Goal: Task Accomplishment & Management: Manage account settings

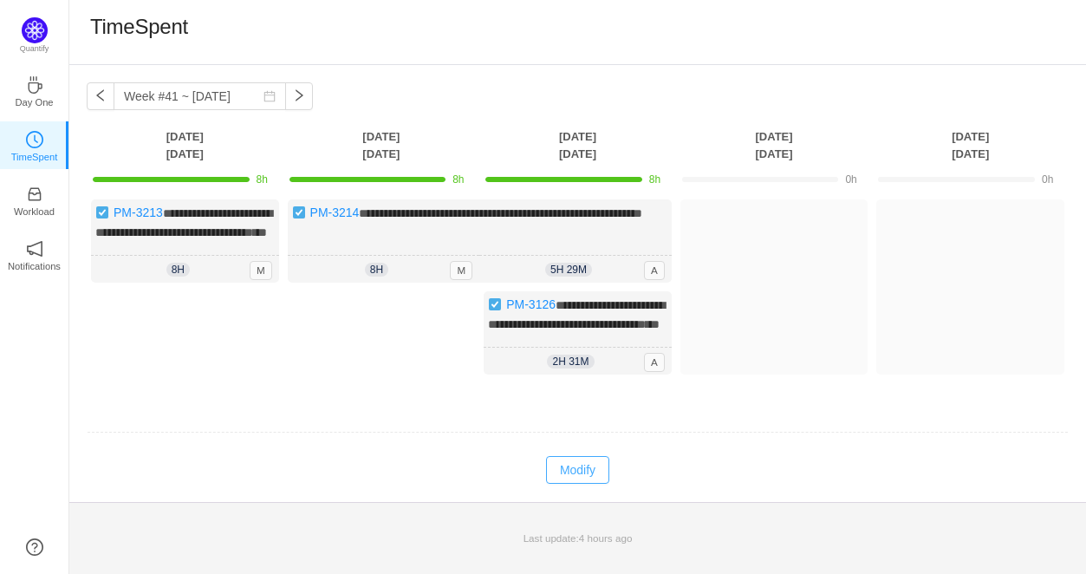
click at [583, 484] on button "Modify" at bounding box center [577, 470] width 63 height 28
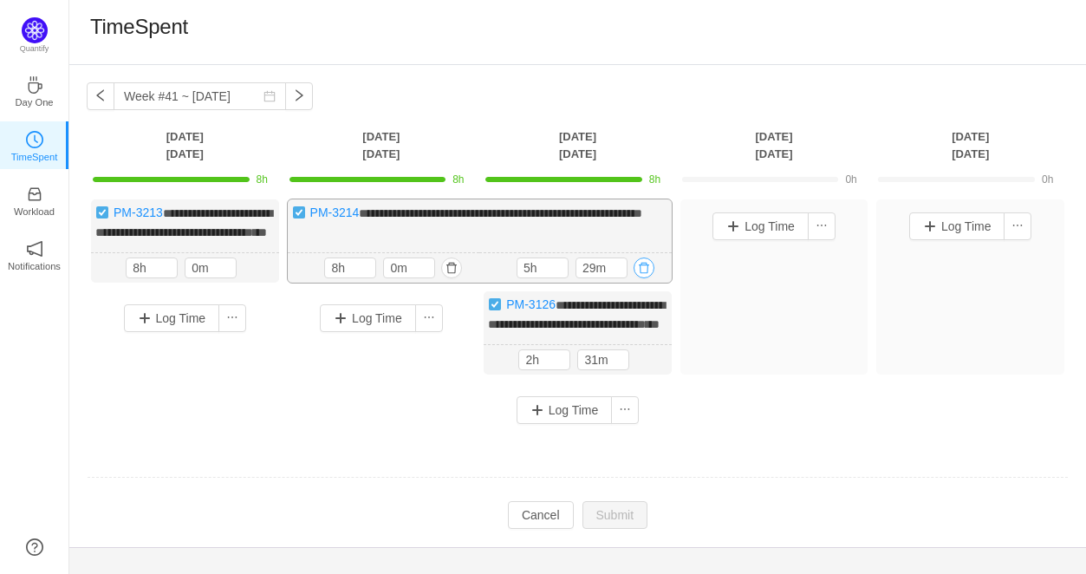
click at [643, 278] on button "button" at bounding box center [644, 268] width 21 height 21
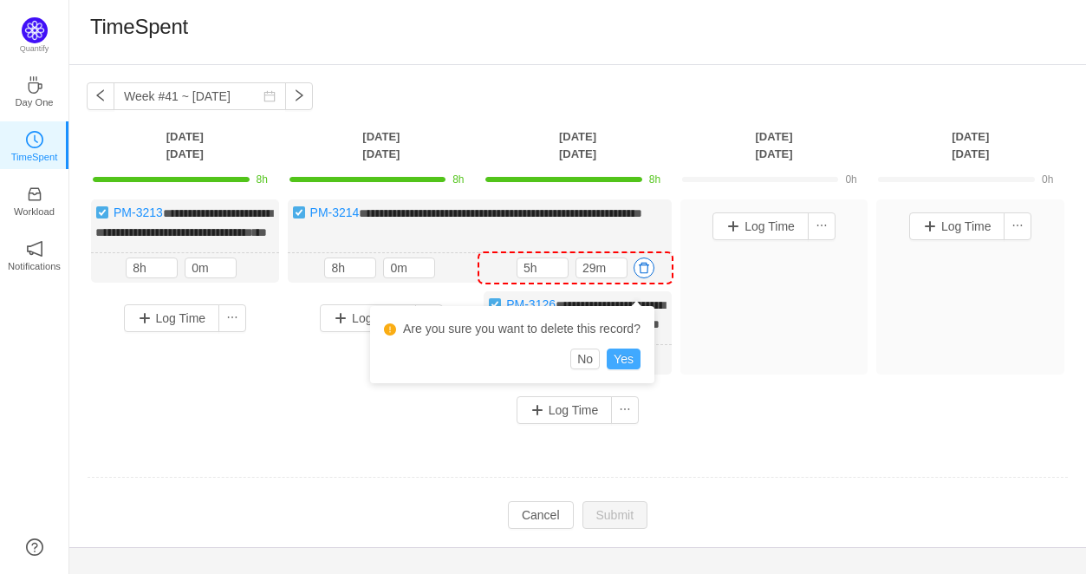
click at [624, 358] on button "Yes" at bounding box center [624, 359] width 34 height 21
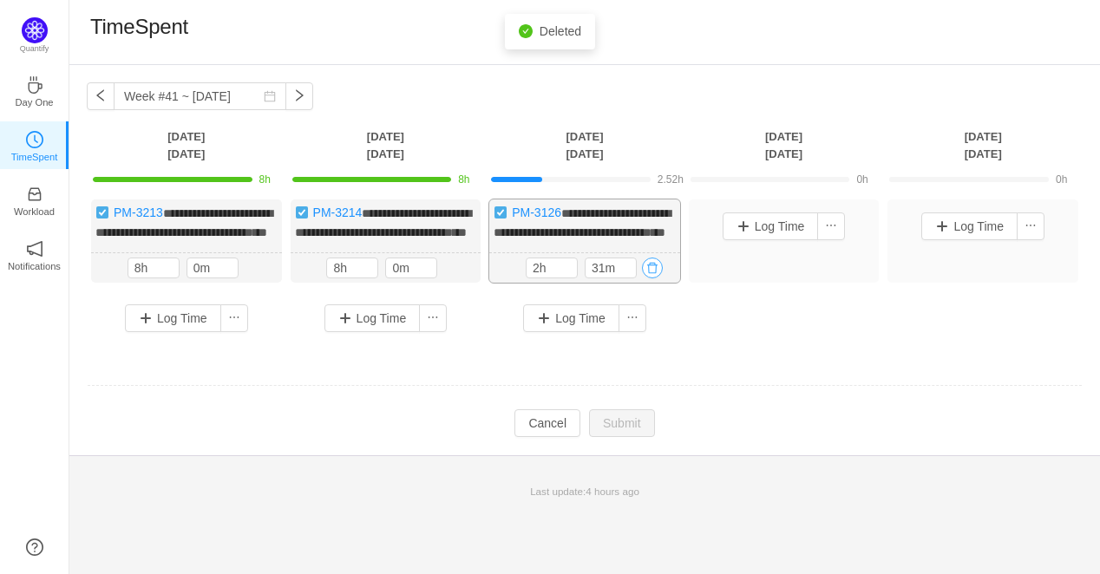
click at [656, 278] on button "button" at bounding box center [652, 268] width 21 height 21
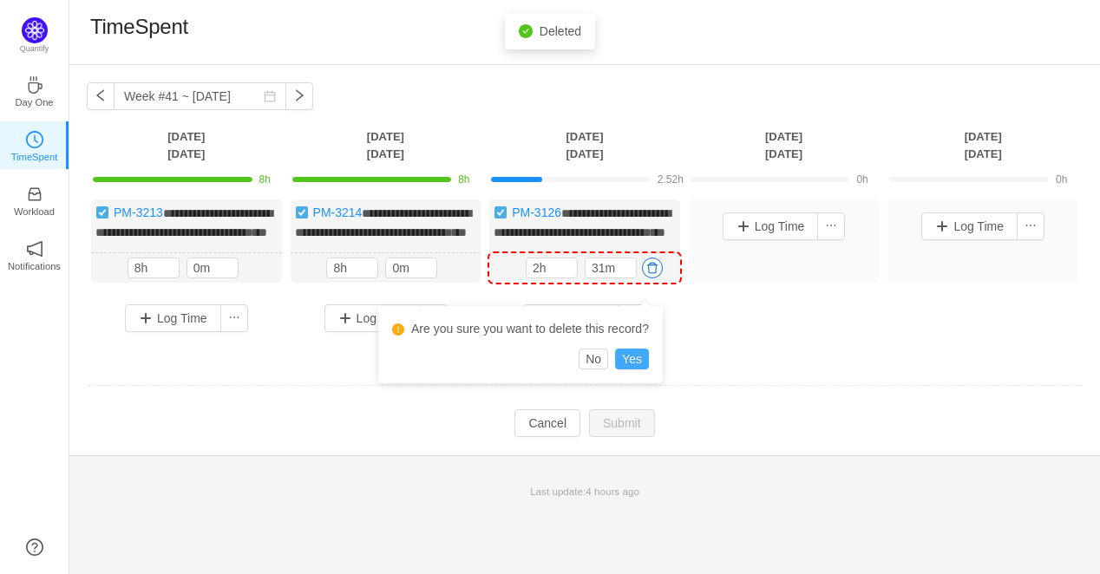
click at [636, 361] on button "Yes" at bounding box center [632, 359] width 34 height 21
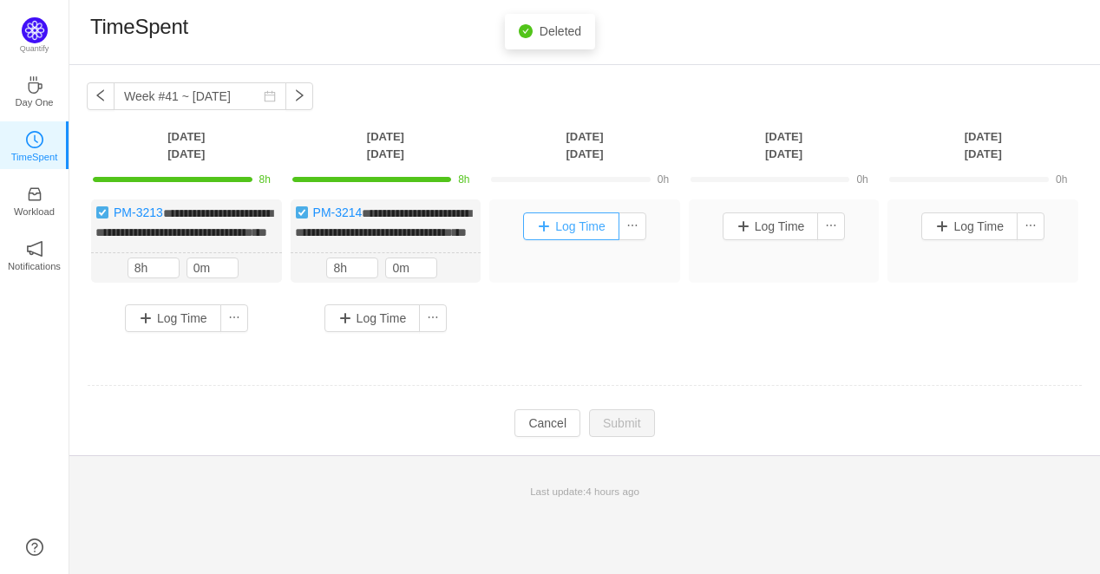
click at [588, 238] on button "Log Time" at bounding box center [571, 226] width 96 height 28
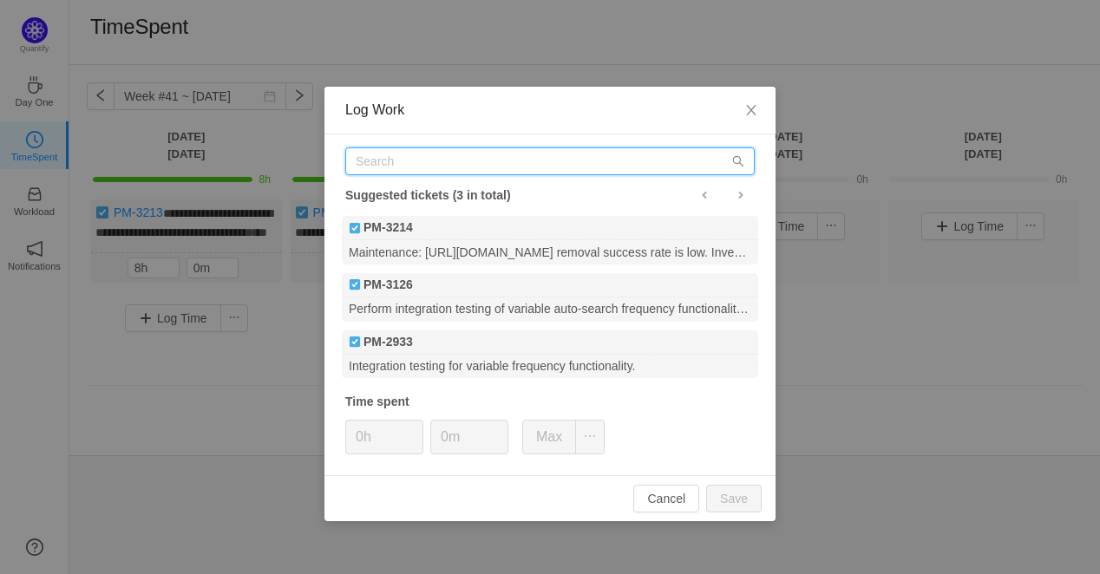
click at [515, 163] on input "text" at bounding box center [549, 161] width 409 height 28
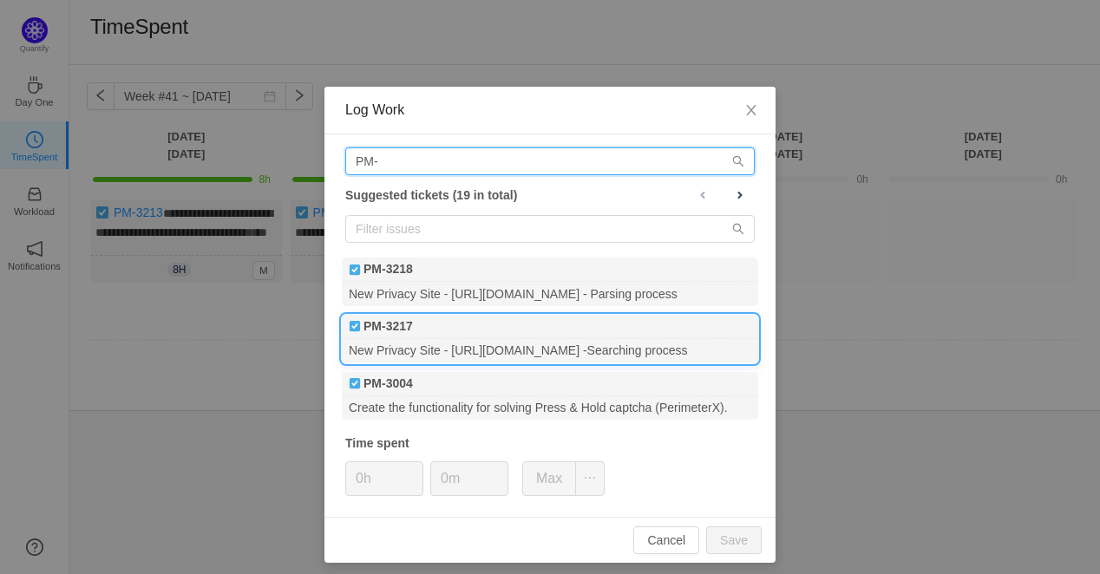
type input "PM-"
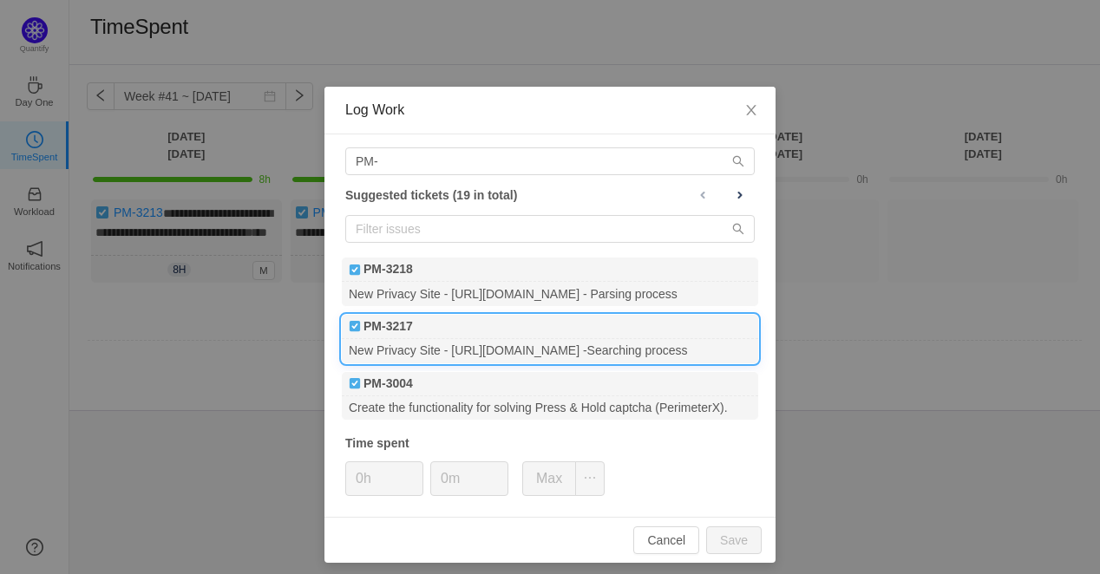
click at [545, 326] on div "PM-3217" at bounding box center [550, 327] width 416 height 24
click at [738, 538] on button "Save" at bounding box center [733, 540] width 55 height 28
type input "0h"
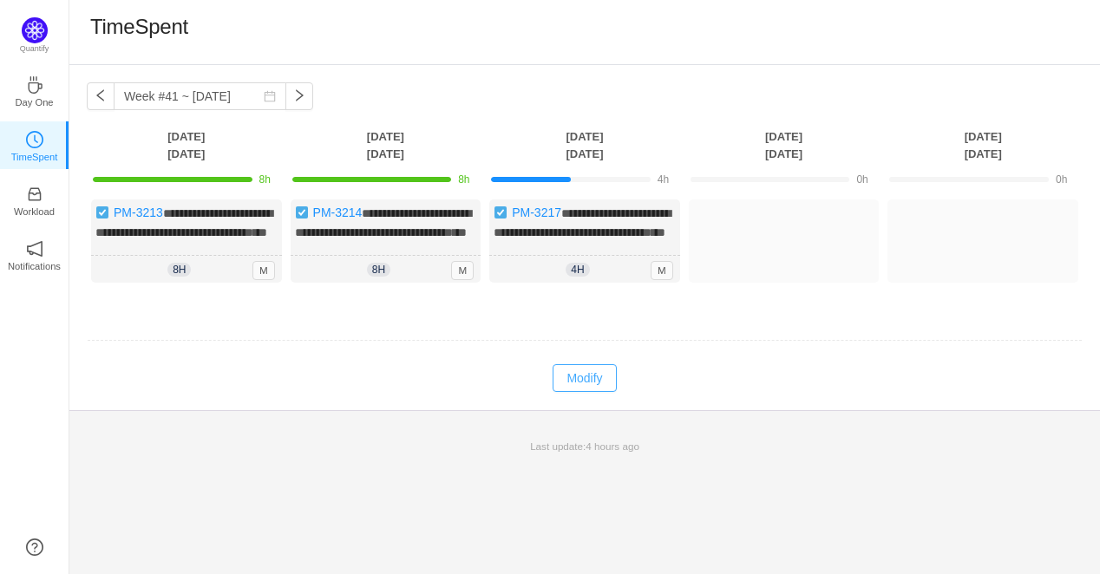
click at [579, 392] on button "Modify" at bounding box center [583, 378] width 63 height 28
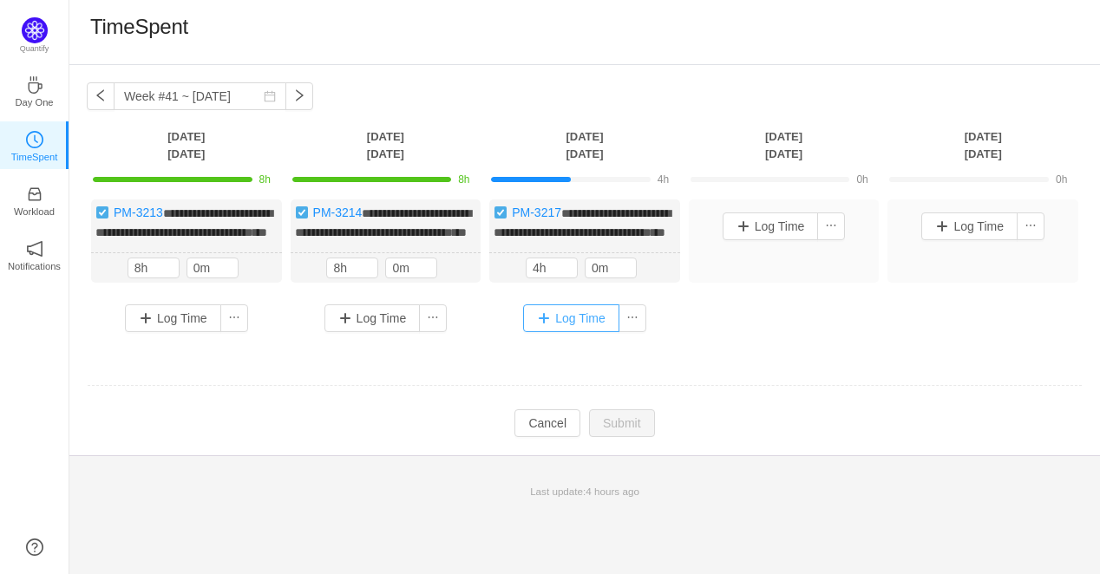
click at [570, 332] on button "Log Time" at bounding box center [571, 318] width 96 height 28
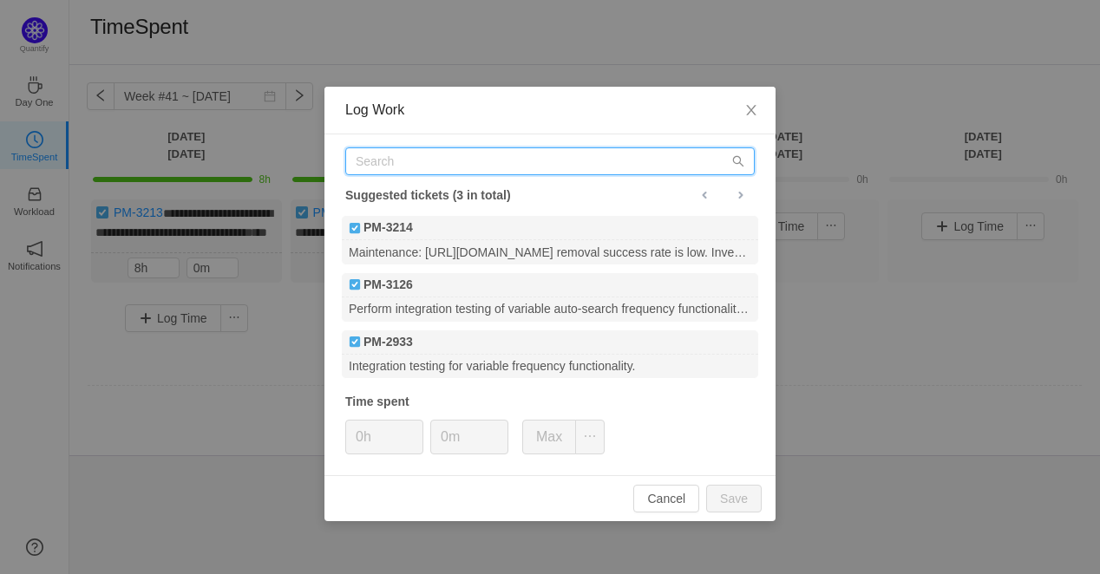
click at [458, 162] on input "text" at bounding box center [549, 161] width 409 height 28
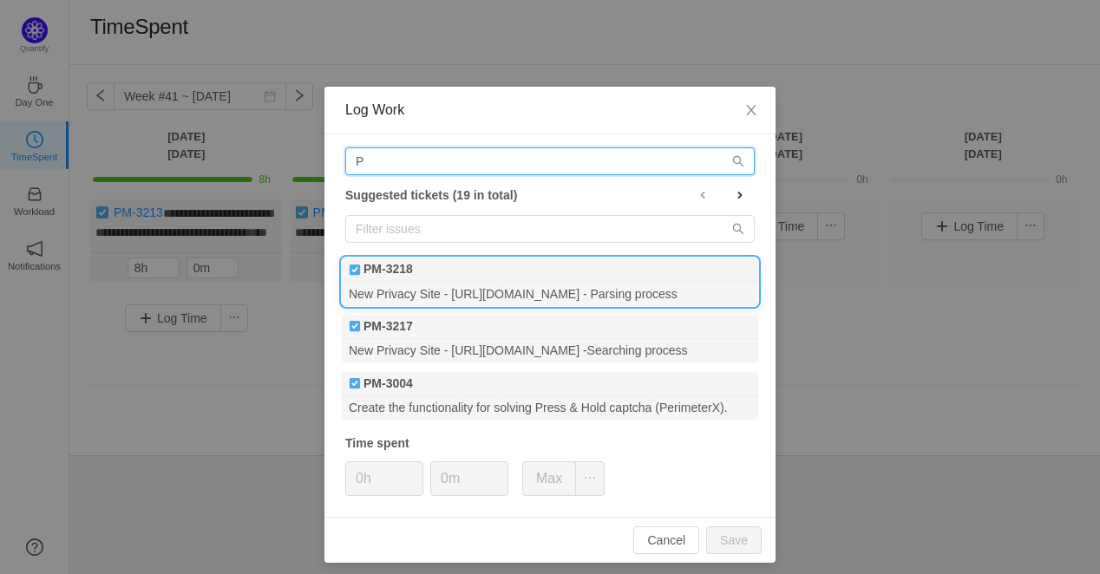
type input "P"
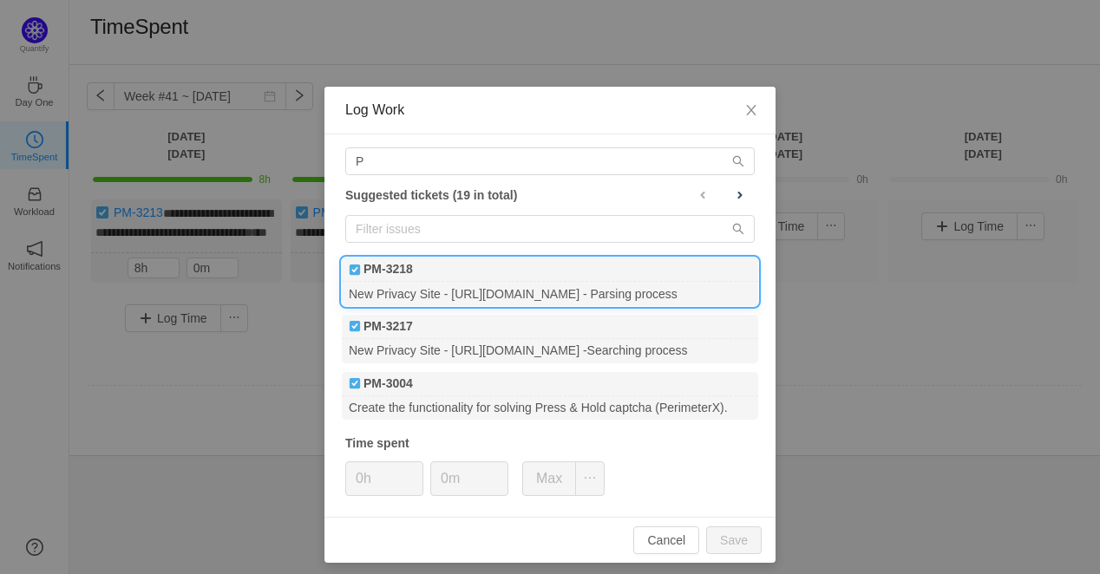
click at [525, 298] on div "New Privacy Site - https://www.instantcheckmate.com/ - Parsing process" at bounding box center [550, 293] width 416 height 23
click at [730, 534] on button "Save" at bounding box center [733, 540] width 55 height 28
type input "0h"
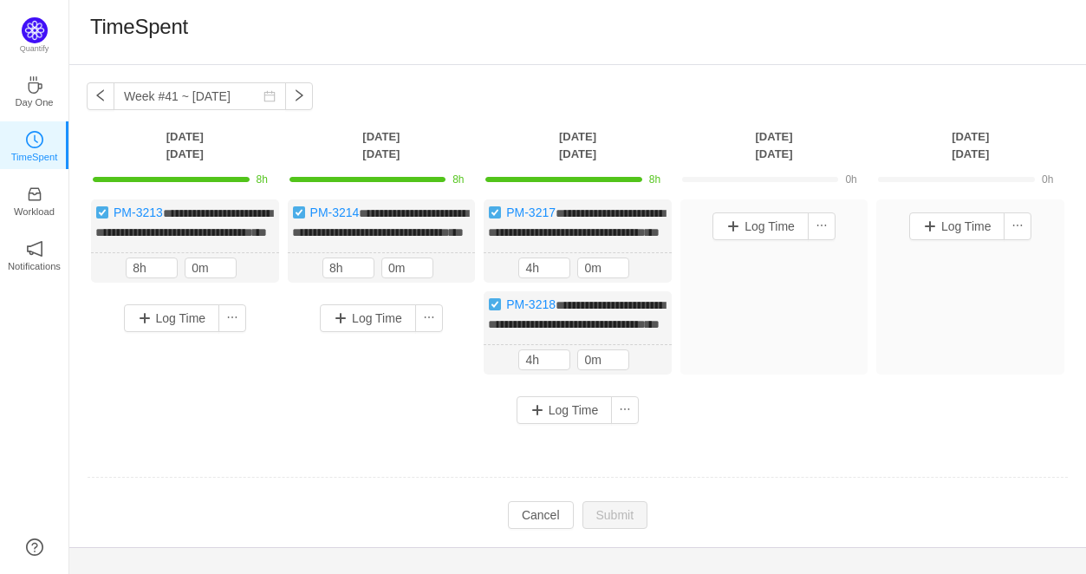
click at [721, 437] on div "**********" at bounding box center [578, 318] width 982 height 238
drag, startPoint x: 679, startPoint y: 417, endPoint x: 673, endPoint y: 410, distance: 9.2
click at [679, 416] on div "**********" at bounding box center [578, 318] width 982 height 238
click at [395, 365] on div "Log Time" at bounding box center [382, 348] width 188 height 114
click at [619, 424] on button "button" at bounding box center [625, 410] width 28 height 28
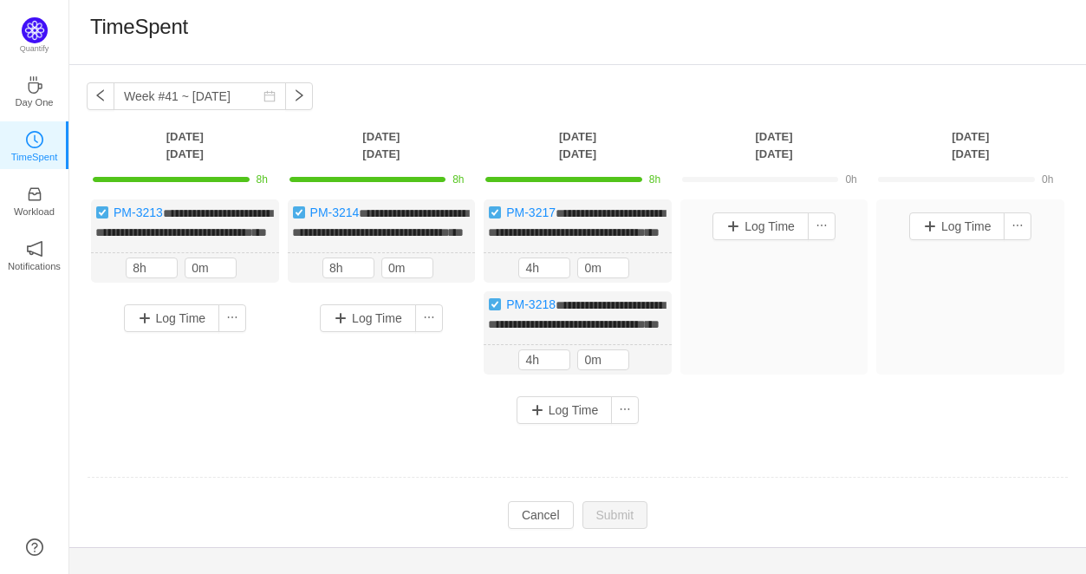
click at [667, 424] on div "Log Time" at bounding box center [577, 410] width 179 height 28
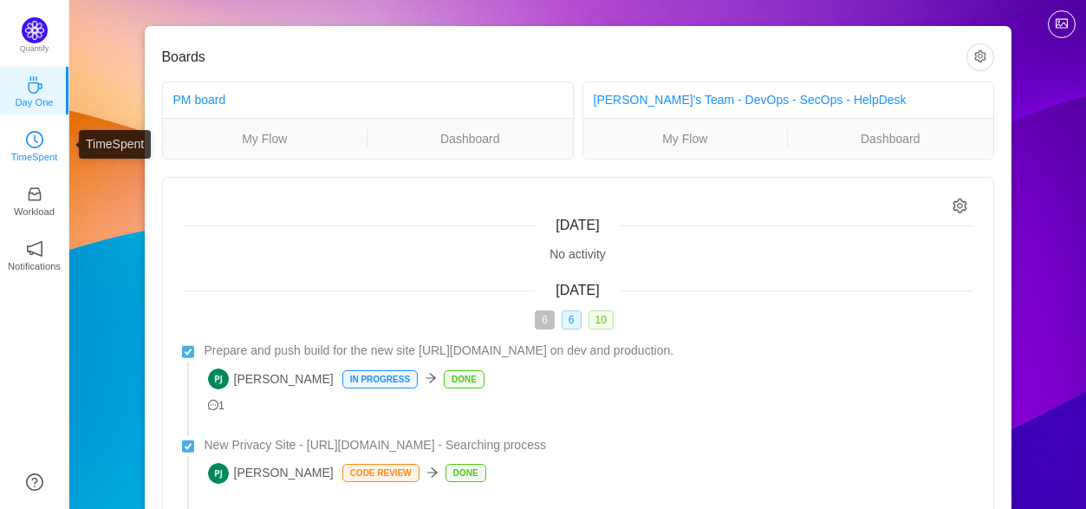
click at [37, 145] on icon "icon: clock-circle" at bounding box center [34, 139] width 17 height 17
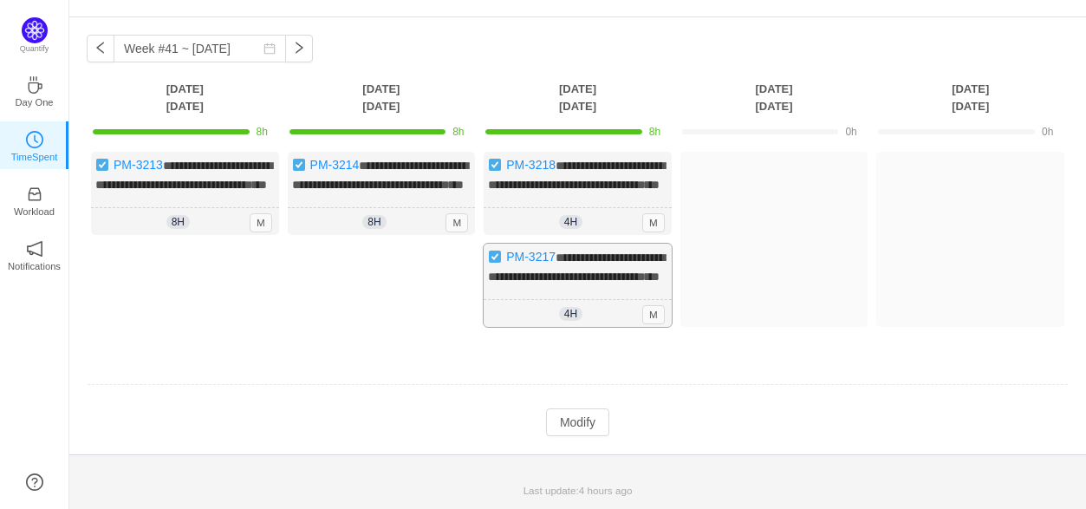
scroll to position [80, 0]
